Goal: Task Accomplishment & Management: Complete application form

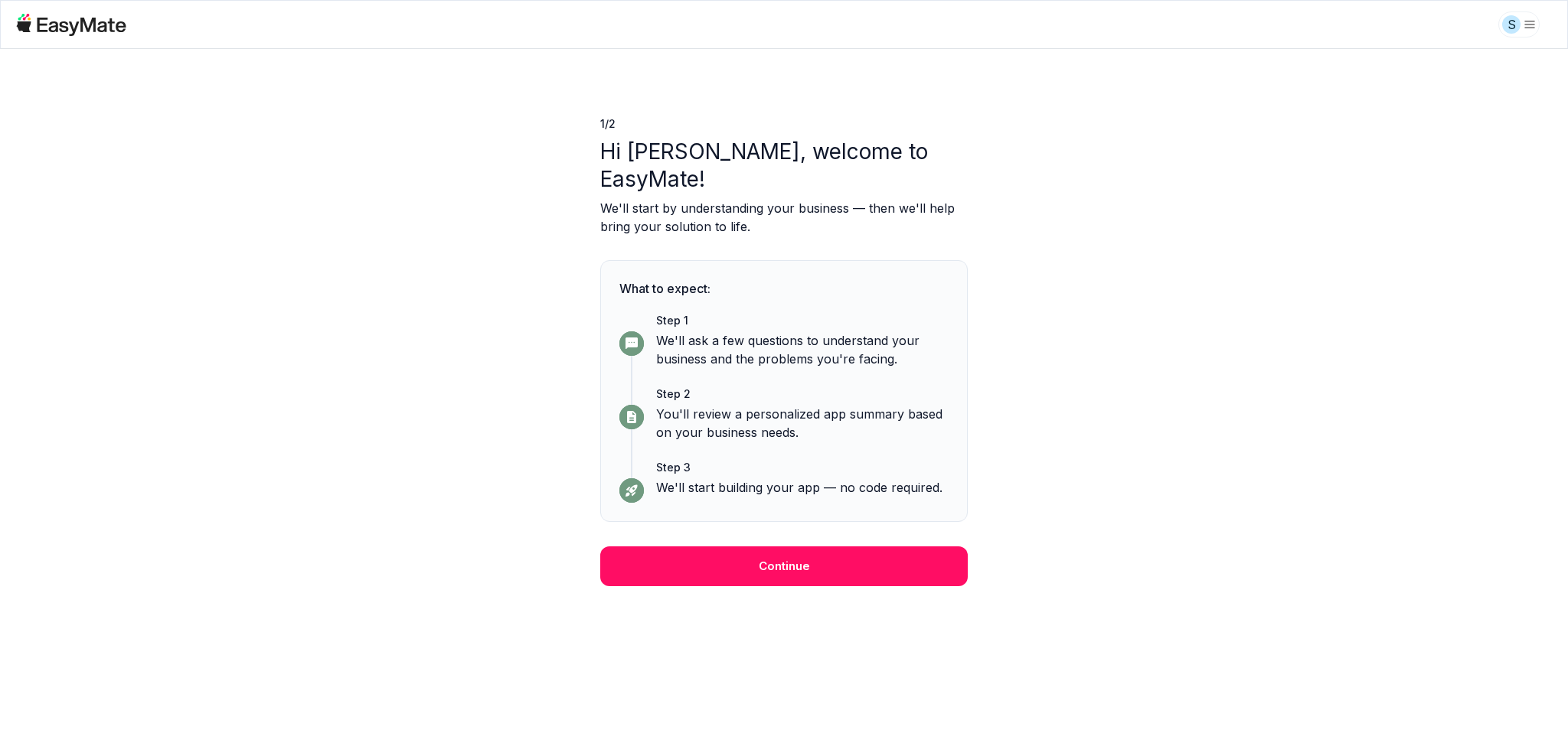
click at [399, 204] on div "1 / 2 Hi Shinn, welcome to EasyMate! We'll start by understanding your business…" at bounding box center [784, 402] width 1568 height 707
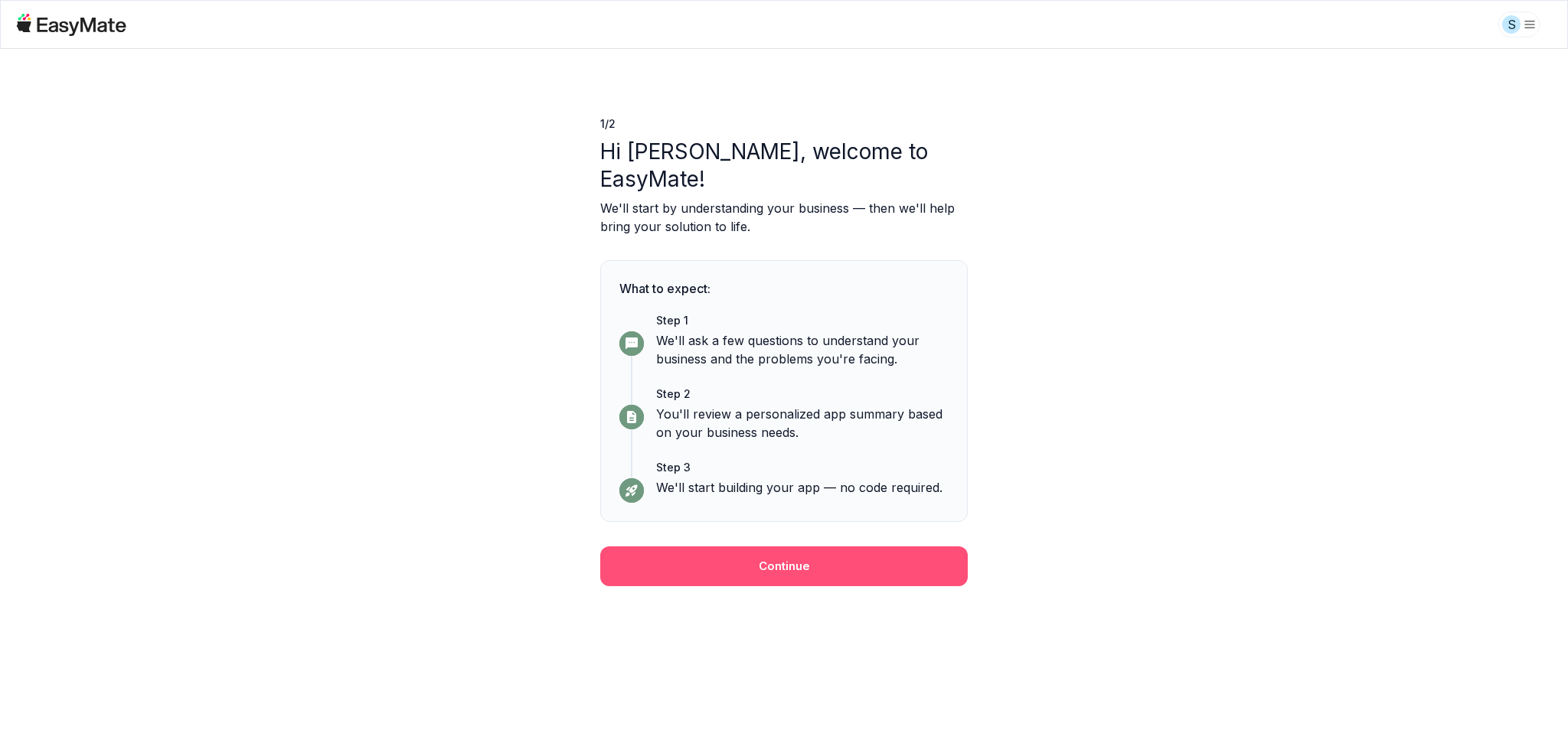
click at [813, 547] on button "Continue" at bounding box center [784, 566] width 368 height 40
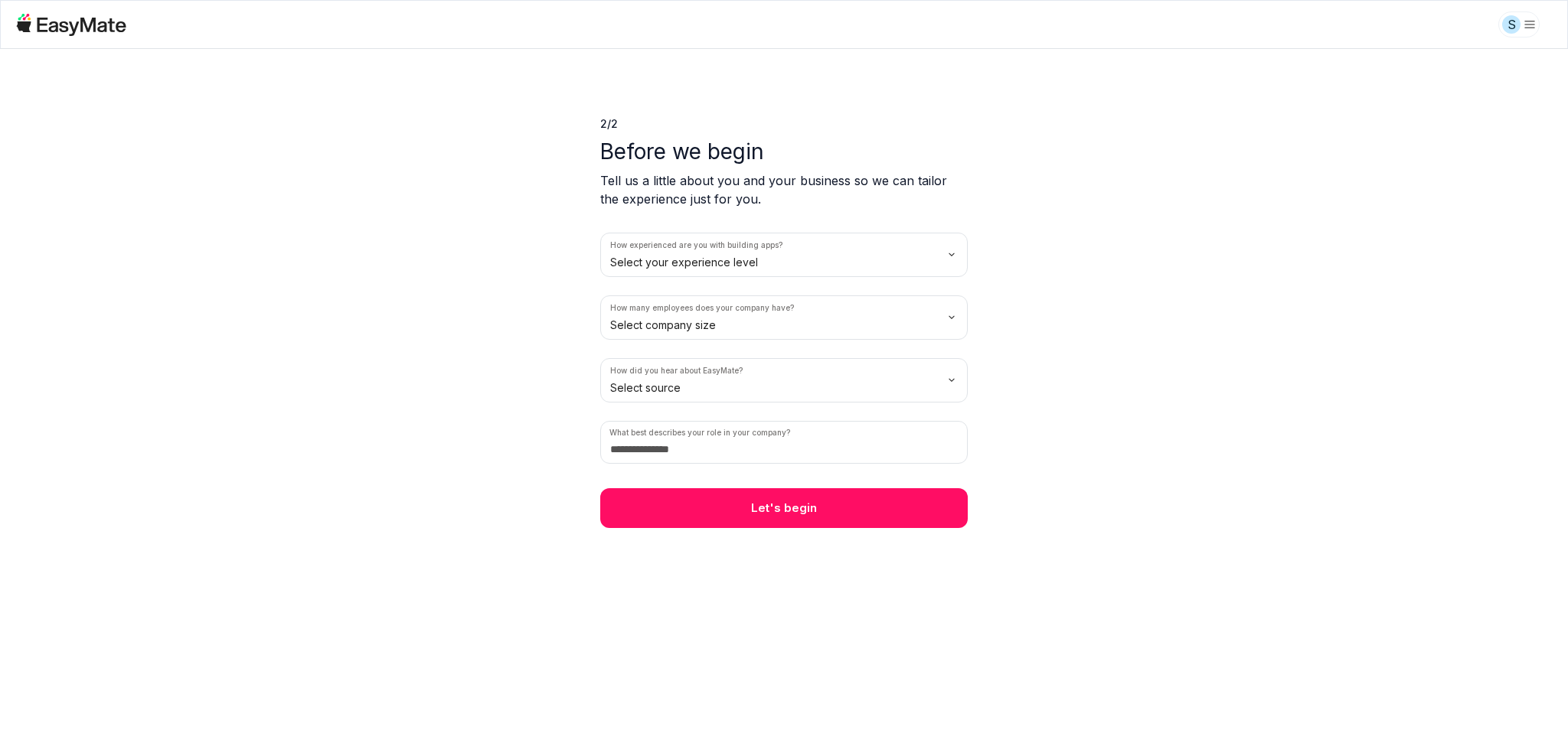
click at [734, 261] on html "S 2 / 2 Before we begin Tell us a little about you and your business so we can …" at bounding box center [784, 378] width 1568 height 756
click at [729, 326] on html "S 2 / 2 Before we begin Tell us a little about you and your business so we can …" at bounding box center [784, 378] width 1568 height 756
click at [744, 384] on html "S 2 / 2 Before we begin Tell us a little about you and your business so we can …" at bounding box center [784, 378] width 1568 height 756
click at [760, 457] on input at bounding box center [784, 442] width 368 height 43
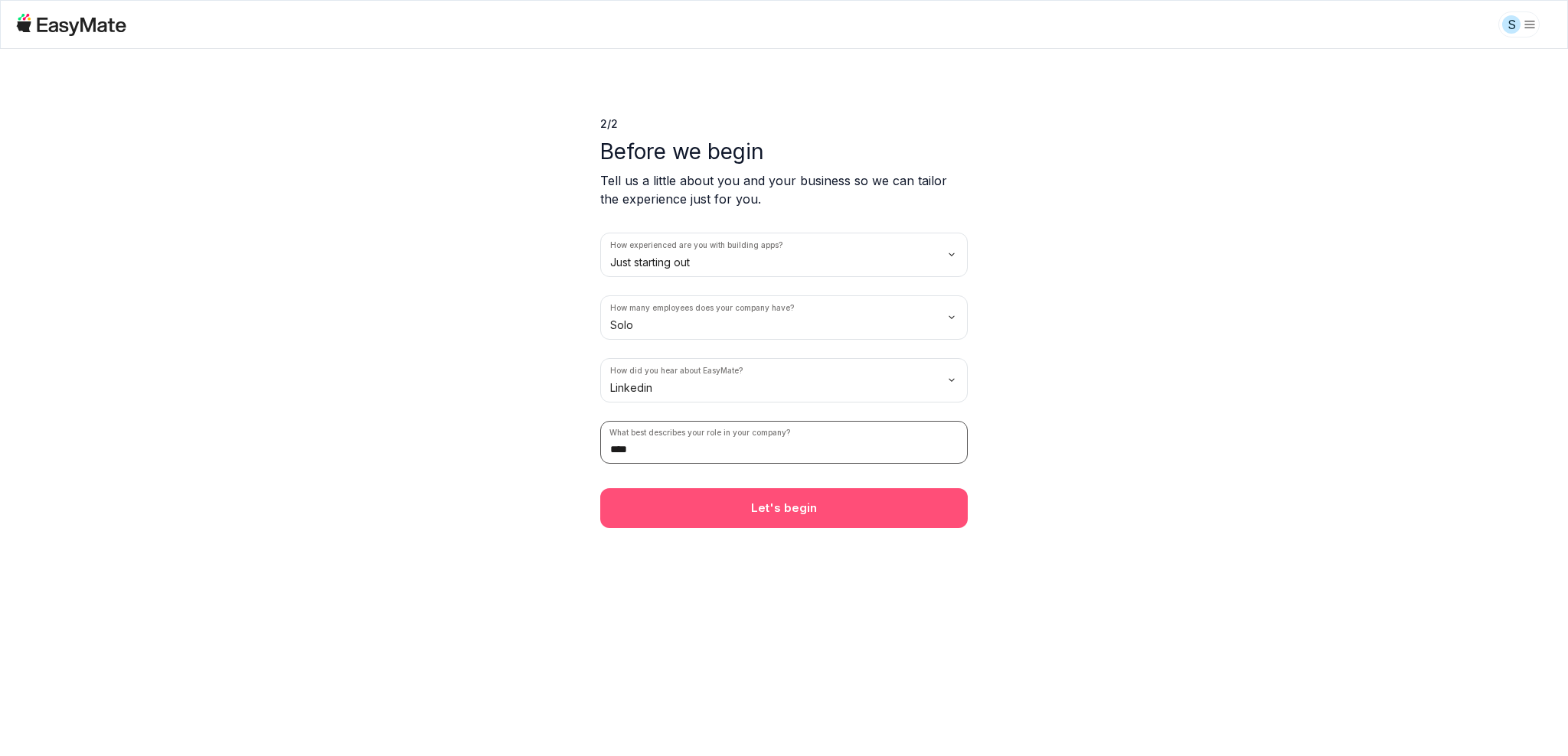
type input "****"
click at [752, 509] on button "Let's begin" at bounding box center [784, 508] width 368 height 40
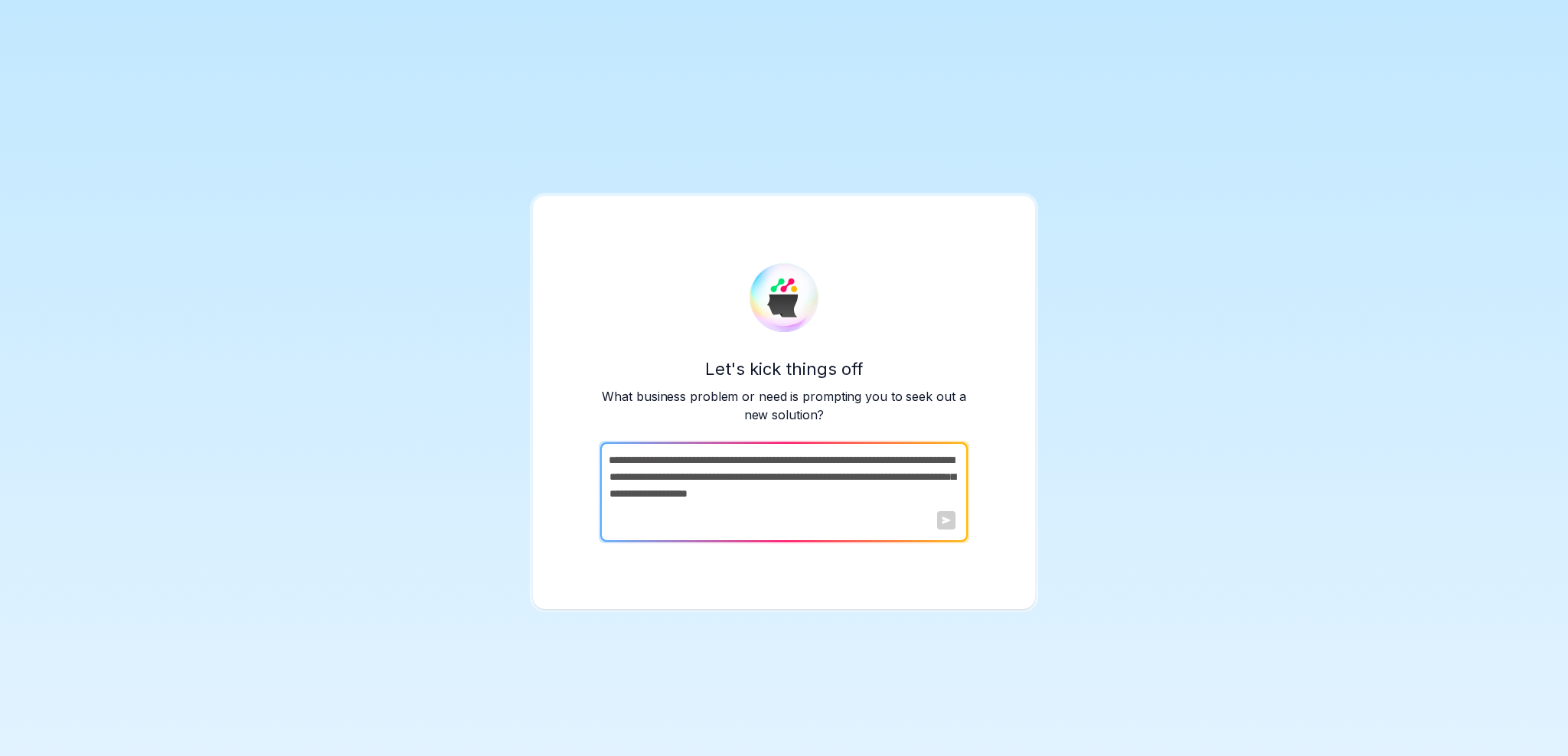
click at [708, 498] on textarea at bounding box center [782, 492] width 364 height 99
click at [326, 350] on div "Let's kick things off What business problem or need is prompting you to seek ou…" at bounding box center [784, 378] width 1568 height 756
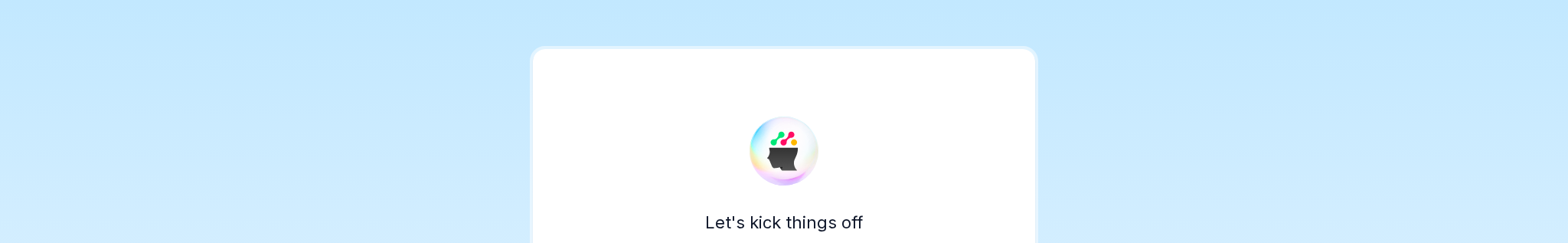
click at [302, 163] on div "Let's kick things off What business problem or need is prompting you to seek ou…" at bounding box center [784, 231] width 1568 height 463
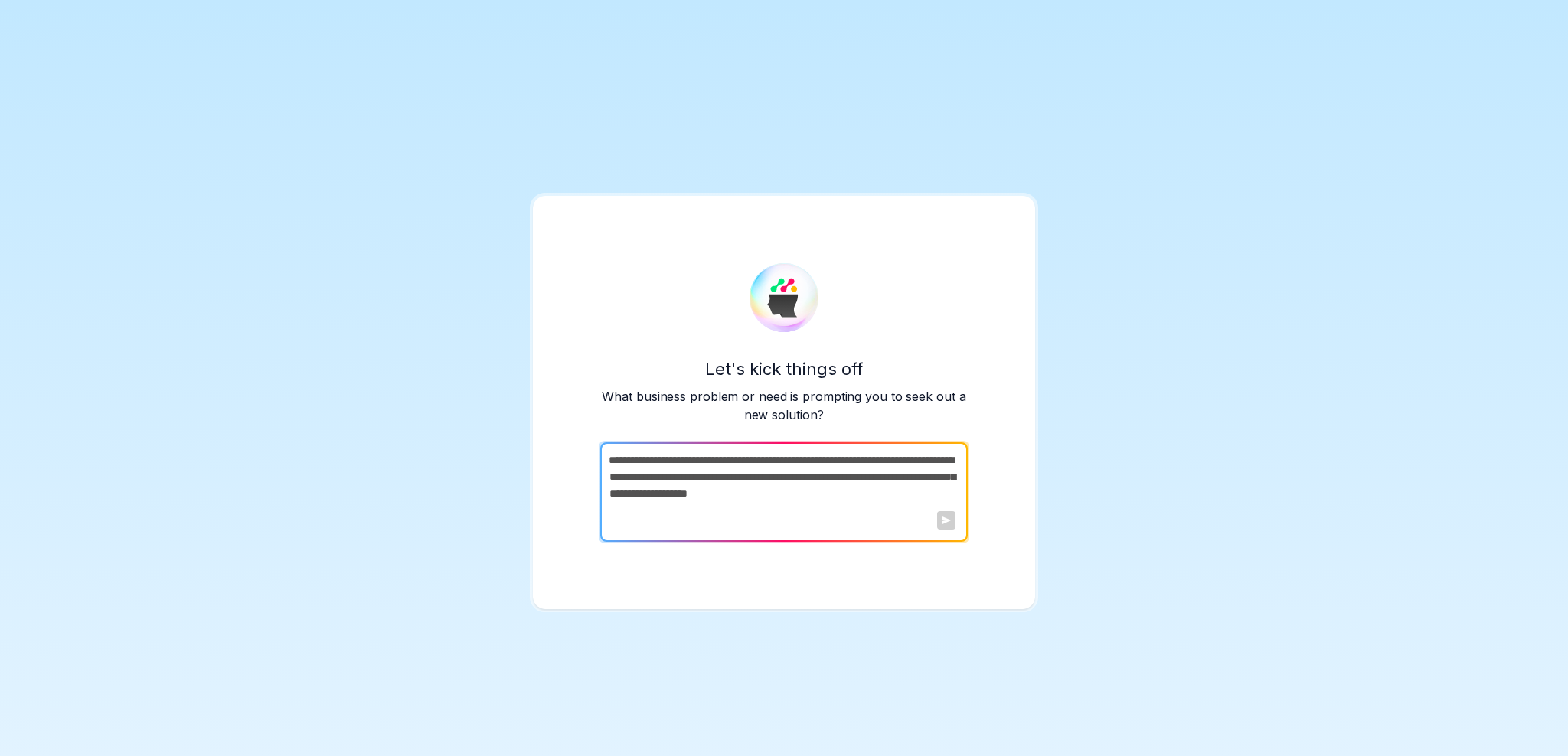
click at [1090, 242] on div "Let's kick things off What business problem or need is prompting you to seek ou…" at bounding box center [784, 378] width 1568 height 756
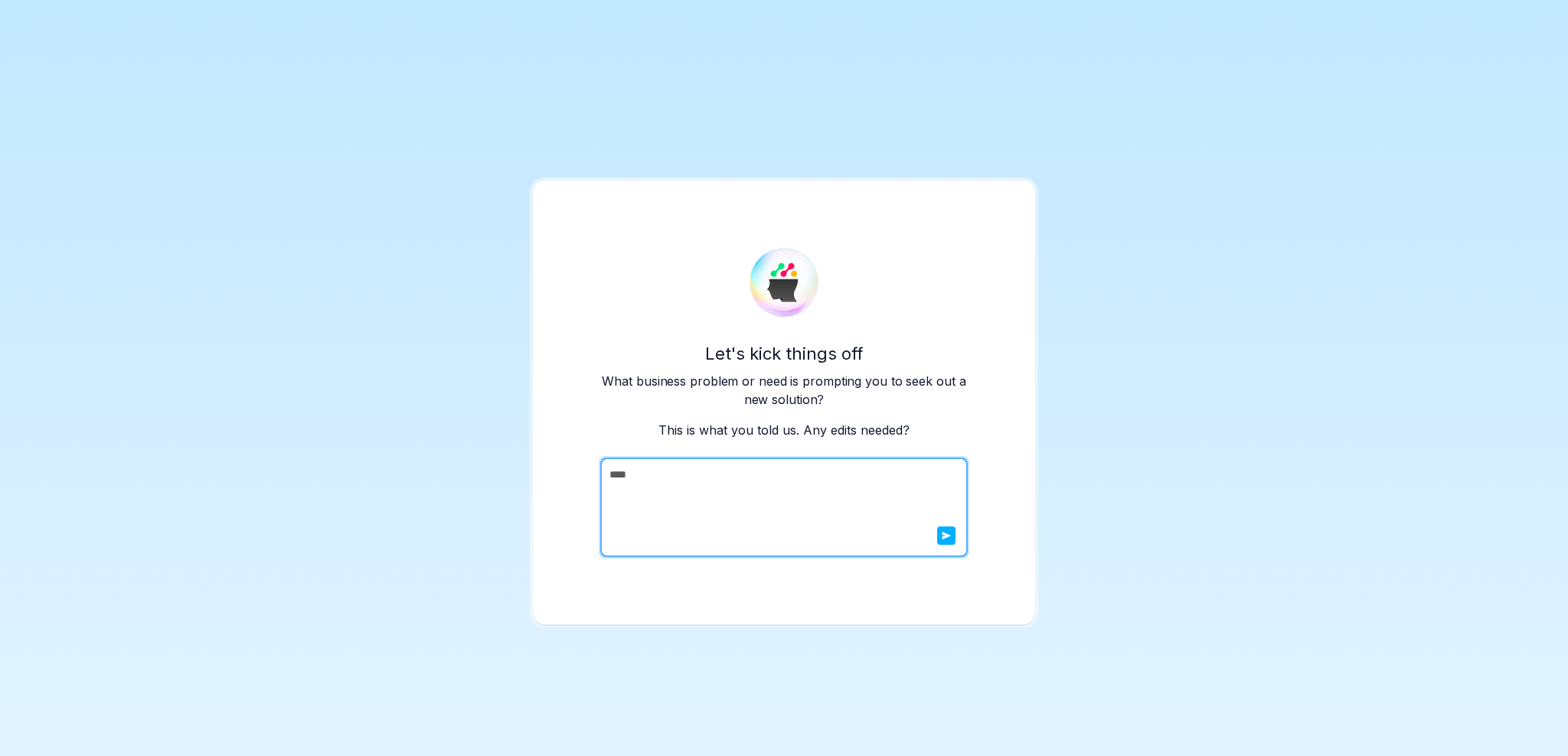
click at [355, 423] on div "Let's kick things off What business problem or need is prompting you to seek ou…" at bounding box center [784, 378] width 1568 height 756
drag, startPoint x: 351, startPoint y: 421, endPoint x: 367, endPoint y: 414, distance: 17.5
click at [476, 187] on div "Let's kick things off What business problem or need is prompting you to seek ou…" at bounding box center [784, 378] width 1568 height 756
click at [986, 93] on div "Let's kick things off What business problem or need is prompting you to seek ou…" at bounding box center [784, 378] width 1568 height 756
click at [1170, 91] on div "Let's kick things off What business problem or need is prompting you to seek ou…" at bounding box center [784, 378] width 1568 height 756
